Goal: Check status: Check status

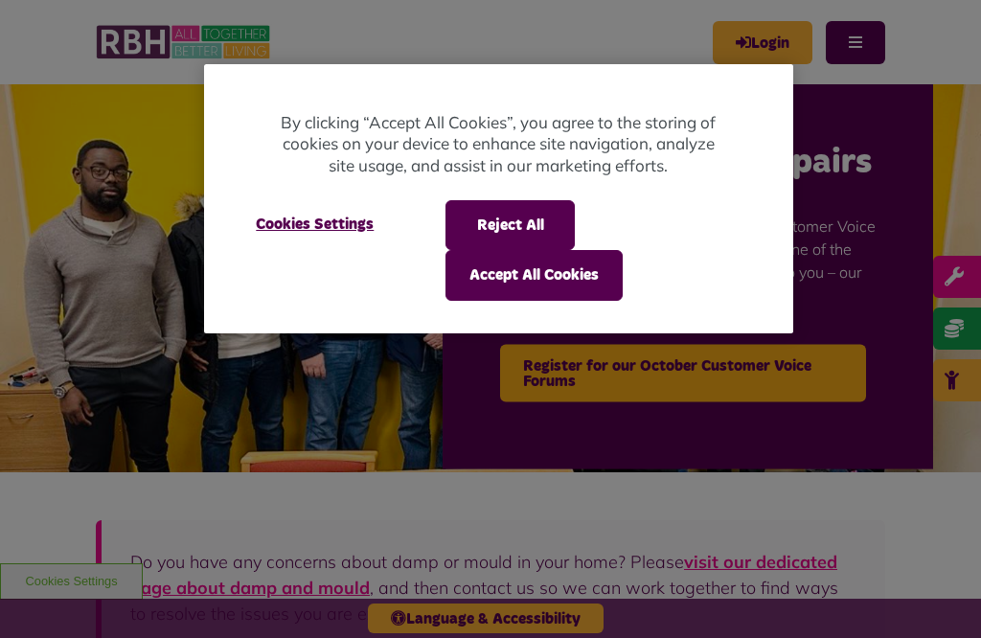
click at [539, 276] on button "Accept All Cookies" at bounding box center [533, 275] width 177 height 50
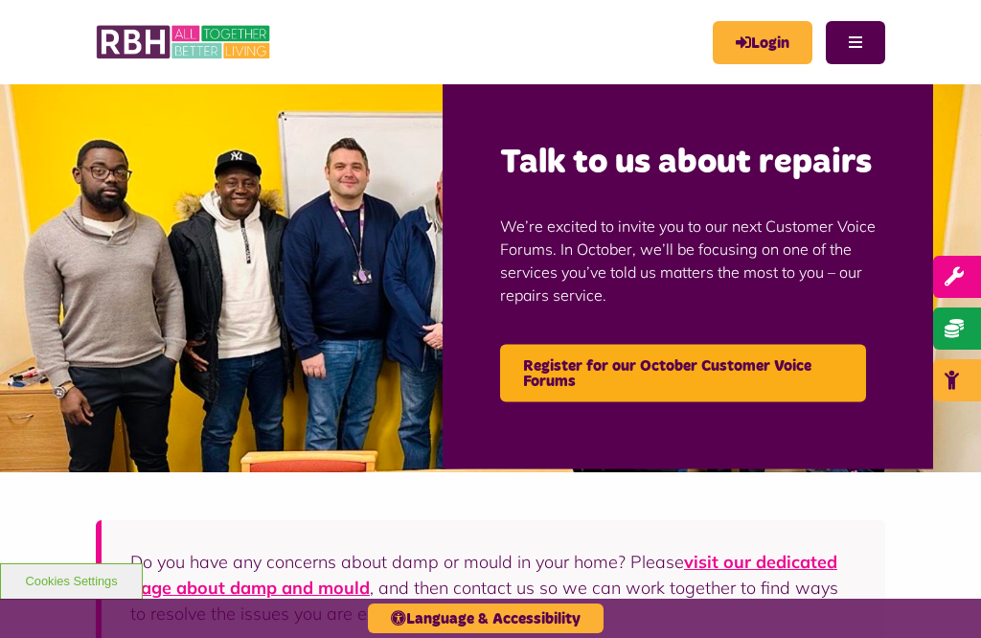
click at [0, 0] on icon "MyRBH" at bounding box center [0, 0] width 0 height 0
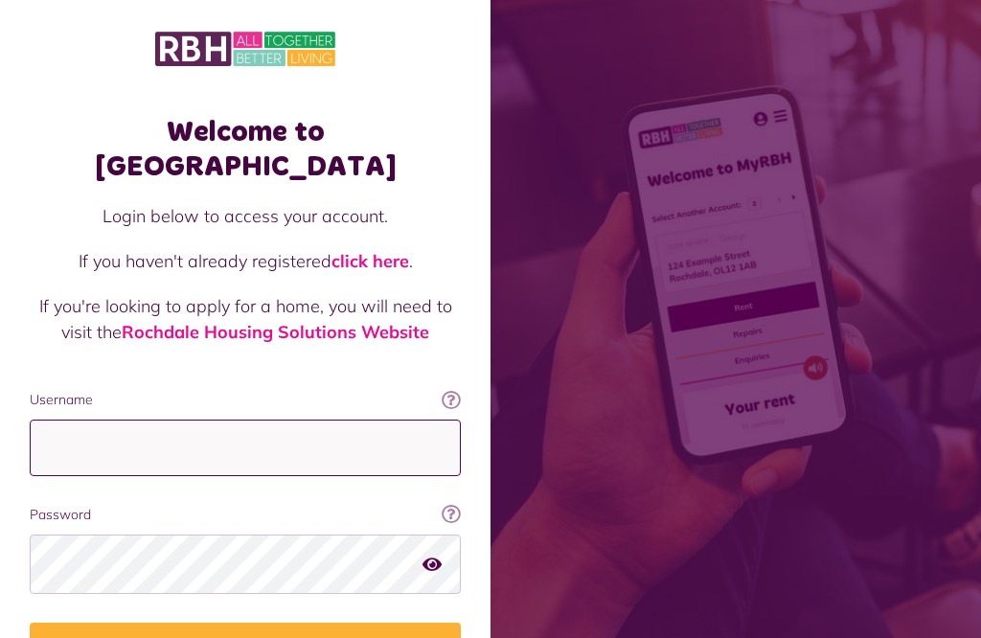
click at [48, 428] on input "Username" at bounding box center [245, 447] width 431 height 56
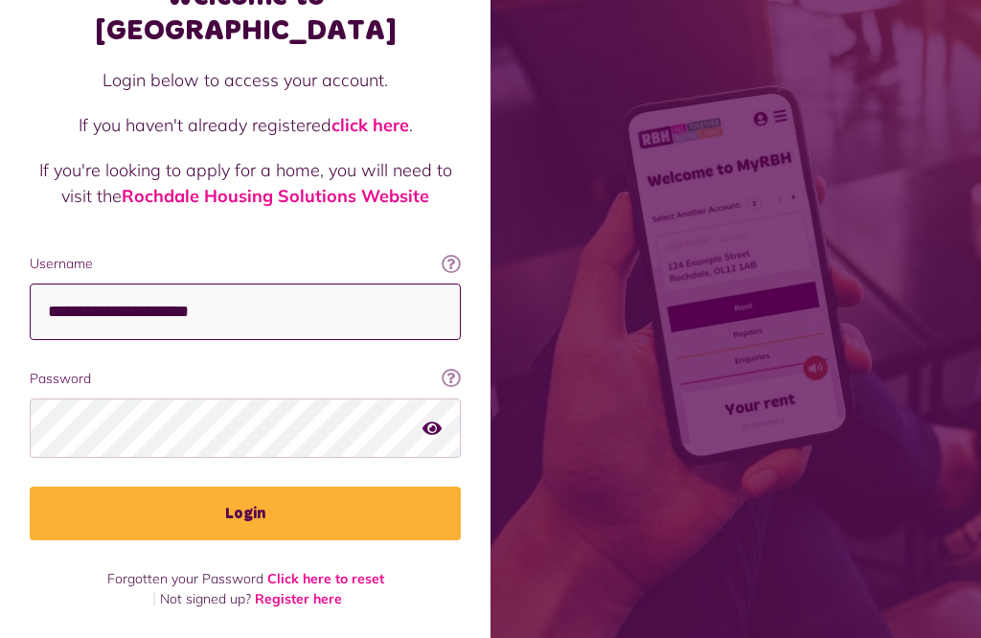
scroll to position [399, 0]
type input "**********"
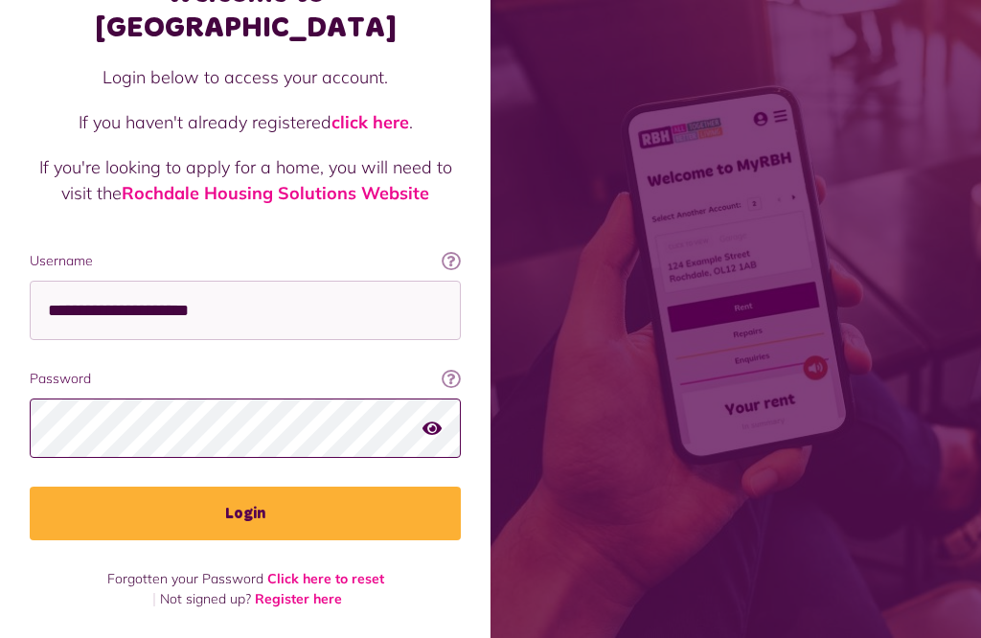
scroll to position [405, 0]
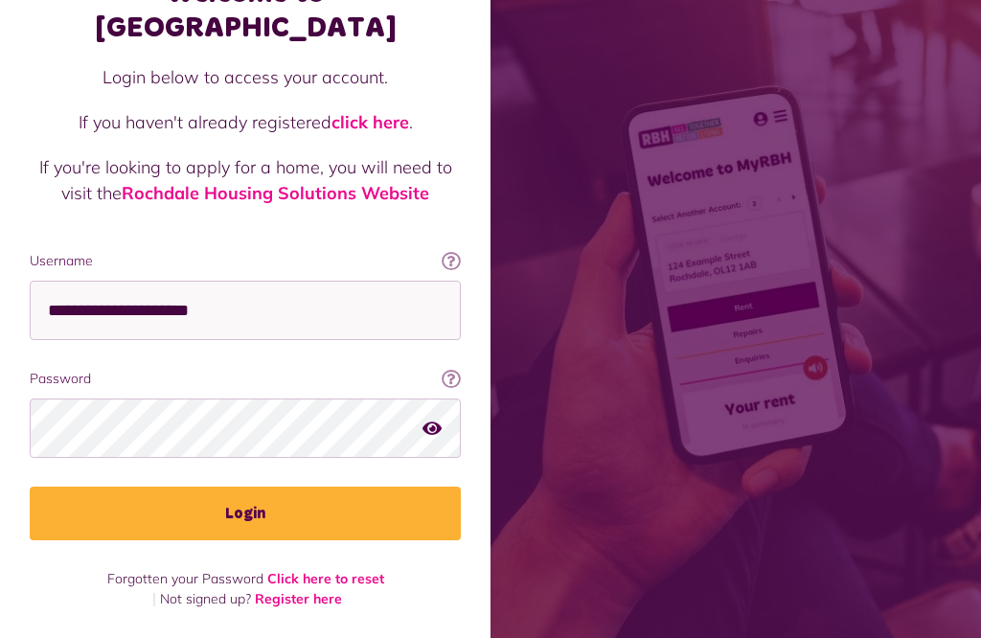
click at [266, 486] on button "Login" at bounding box center [245, 513] width 431 height 54
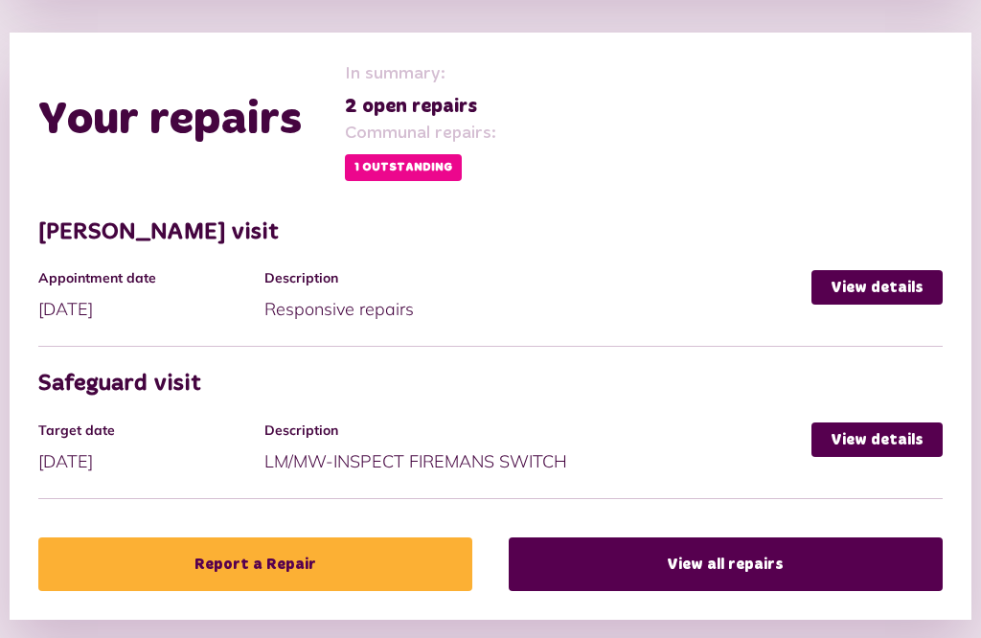
scroll to position [786, 0]
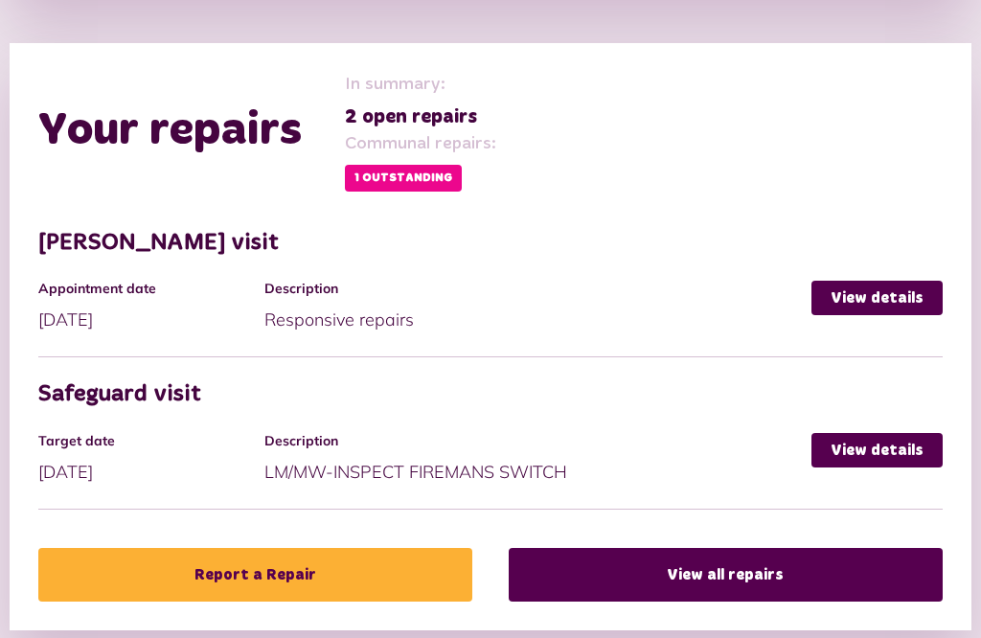
click at [884, 441] on link "View details" at bounding box center [876, 450] width 131 height 34
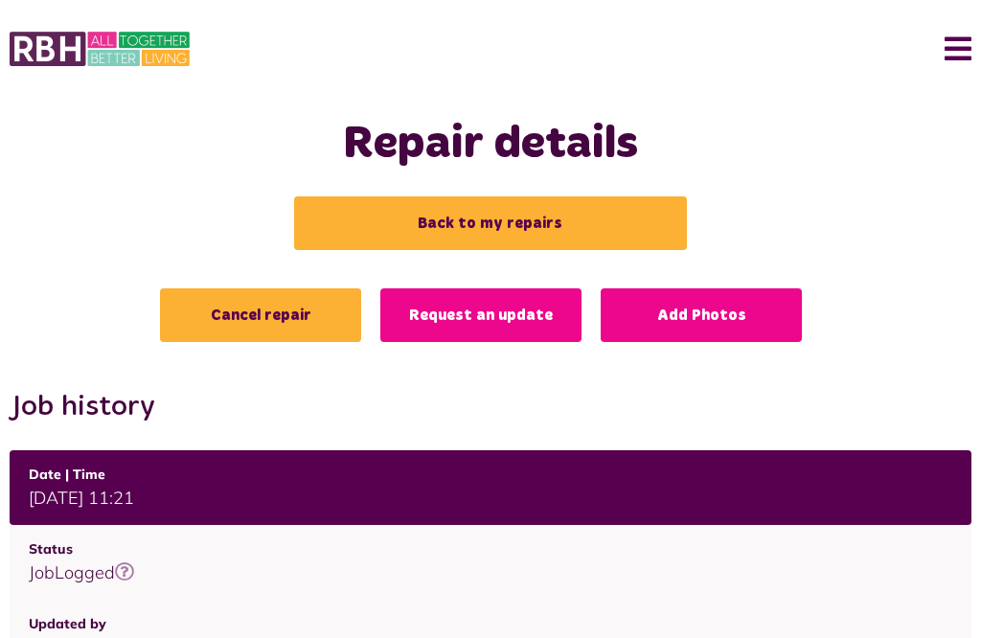
click at [459, 225] on link "Back to my repairs" at bounding box center [490, 223] width 393 height 54
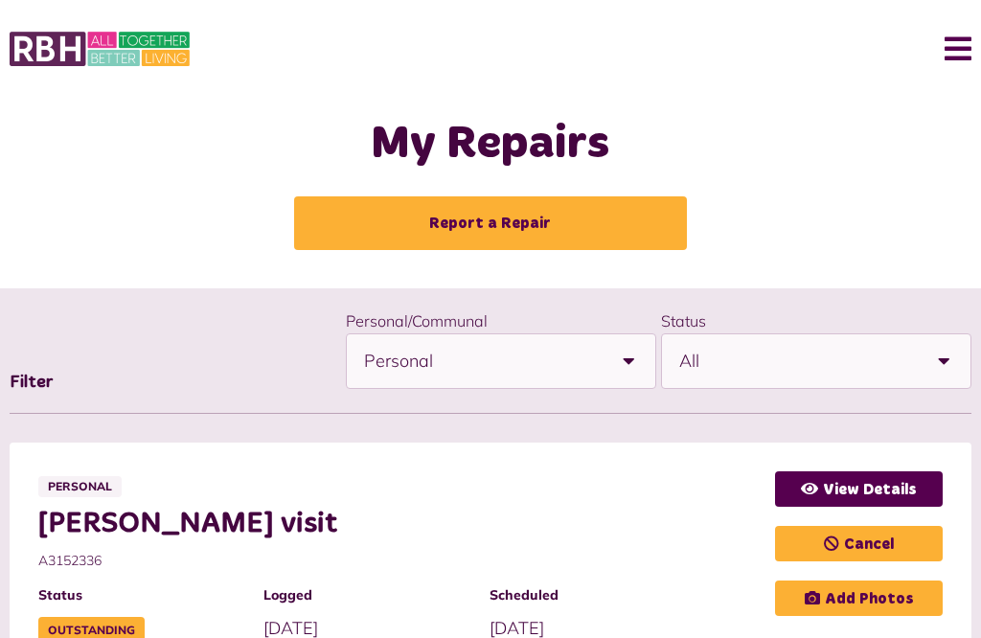
click at [959, 49] on button "Menu" at bounding box center [950, 48] width 41 height 59
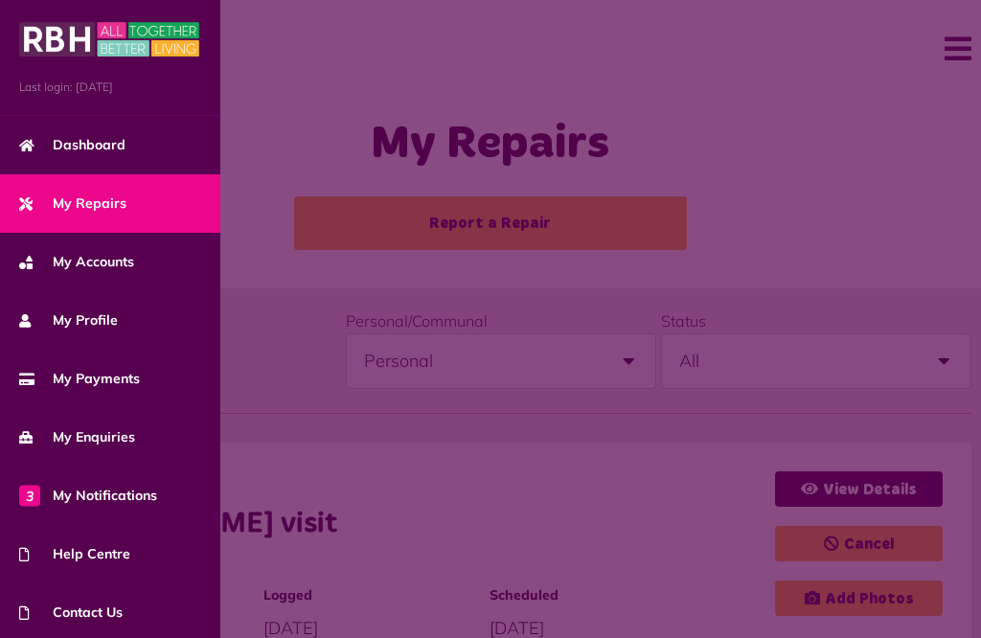
scroll to position [112, 0]
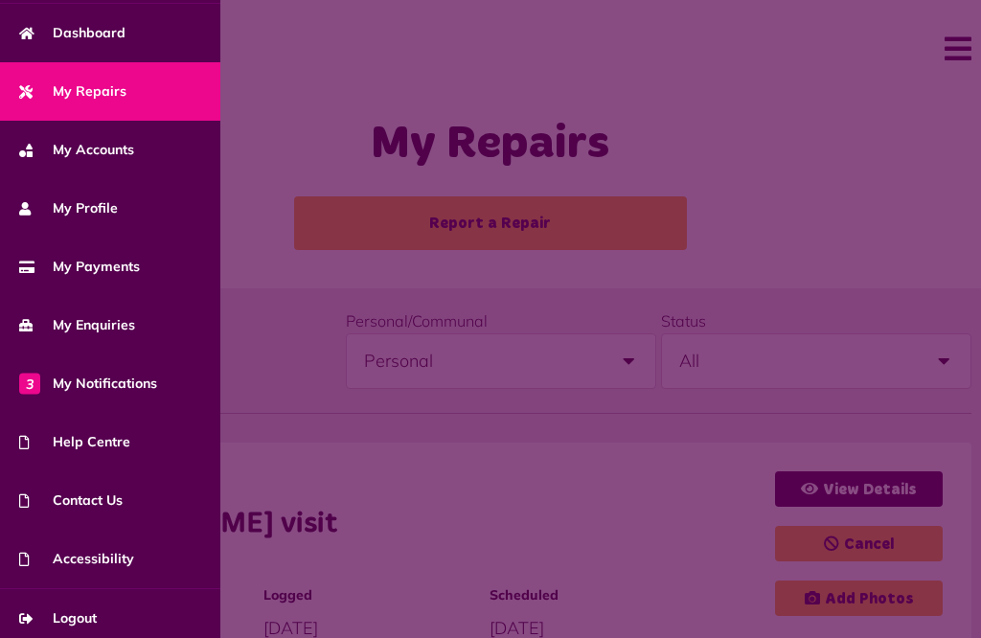
click at [95, 622] on span "Logout" at bounding box center [58, 618] width 78 height 20
